Goal: Information Seeking & Learning: Find specific fact

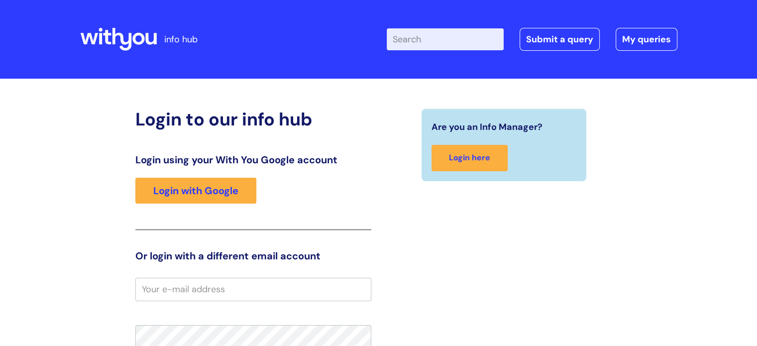
click at [434, 50] on input "Enter your search term here..." at bounding box center [445, 39] width 117 height 22
type input "expenses"
click button "Search" at bounding box center [0, 0] width 0 height 0
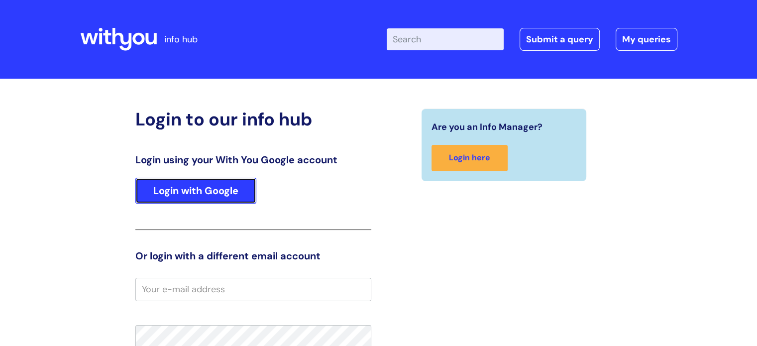
click at [237, 195] on link "Login with Google" at bounding box center [195, 191] width 121 height 26
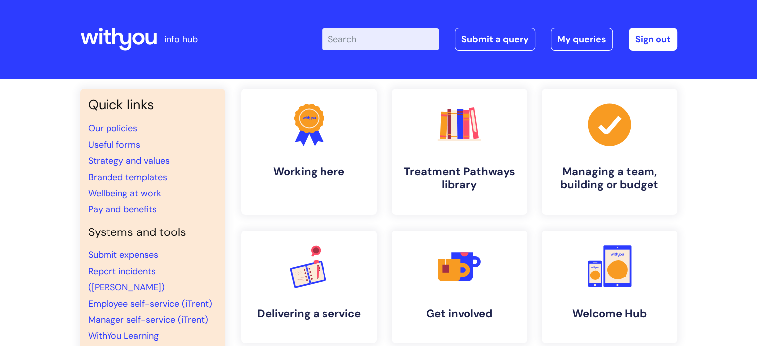
click at [373, 40] on input "Enter your search term here..." at bounding box center [380, 39] width 117 height 22
type input "ezpenses"
click button "Search" at bounding box center [0, 0] width 0 height 0
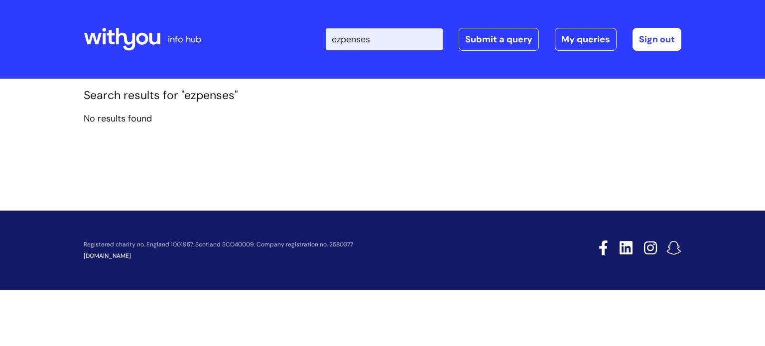
click at [353, 37] on input "ezpenses" at bounding box center [384, 39] width 117 height 22
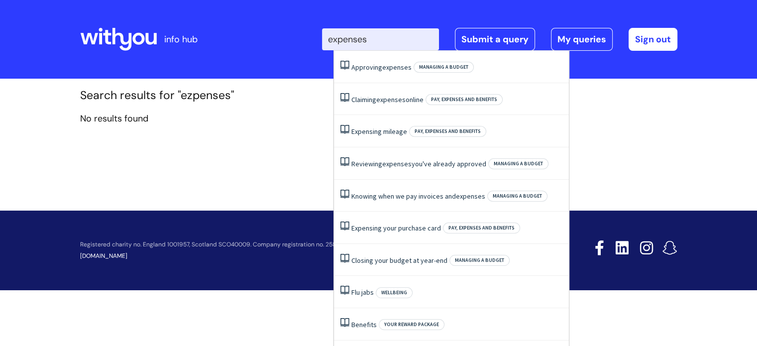
type input "expenses"
click button "Search" at bounding box center [0, 0] width 0 height 0
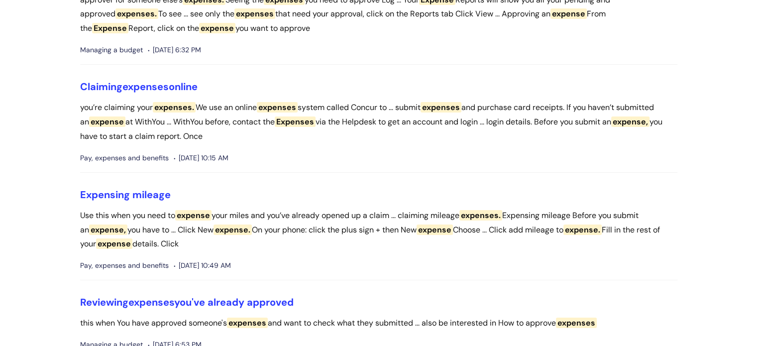
scroll to position [139, 0]
